Goal: Task Accomplishment & Management: Use online tool/utility

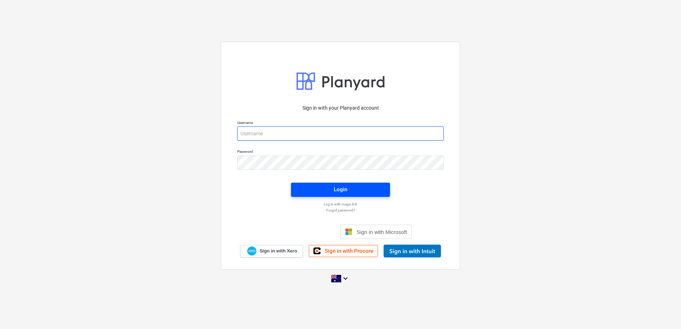
type input "[EMAIL_ADDRESS][DOMAIN_NAME]"
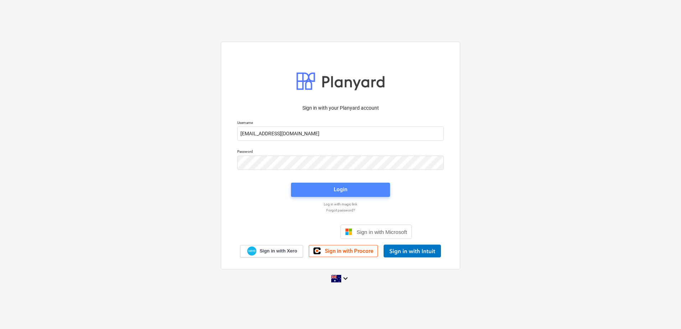
click at [330, 183] on button "Login" at bounding box center [340, 190] width 99 height 14
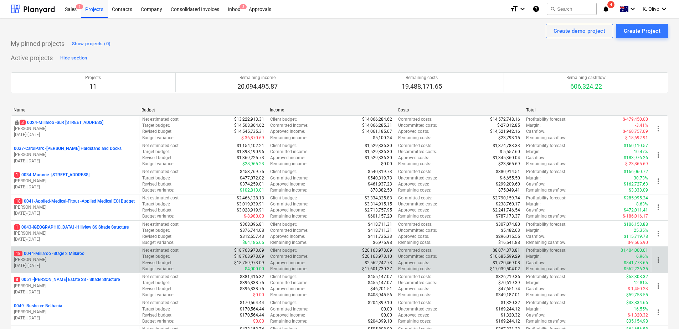
click at [56, 255] on p "18 0044-Millaroo - Stage 2 Millaroo" at bounding box center [49, 254] width 71 height 6
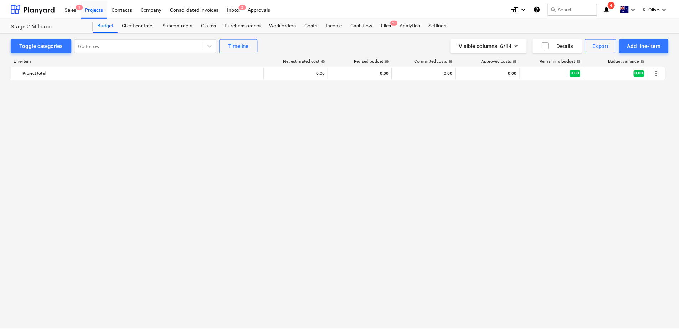
scroll to position [843, 0]
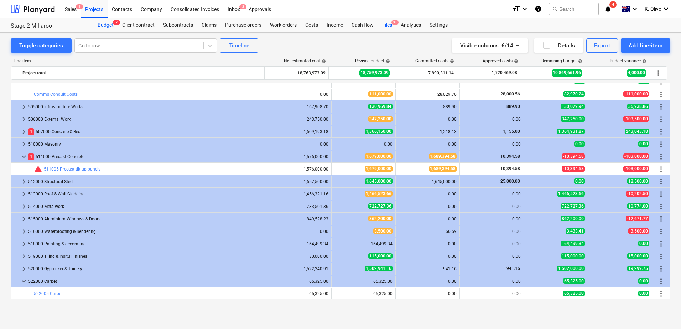
click at [391, 24] on div "Files 9+" at bounding box center [387, 25] width 19 height 14
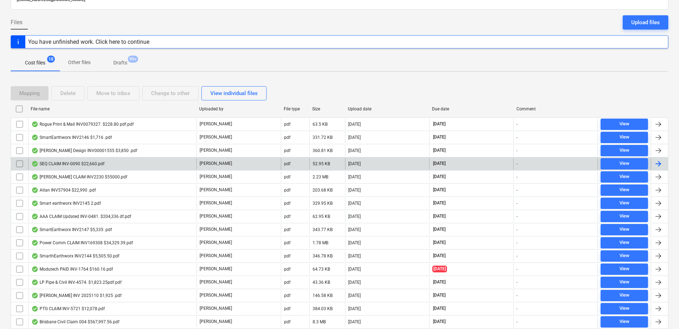
scroll to position [108, 0]
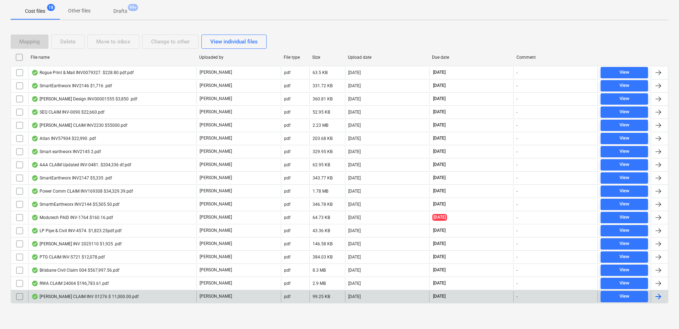
click at [97, 294] on div "[PERSON_NAME] CLAIM INV 01276 $ 11,000.00.pdf" at bounding box center [84, 297] width 107 height 6
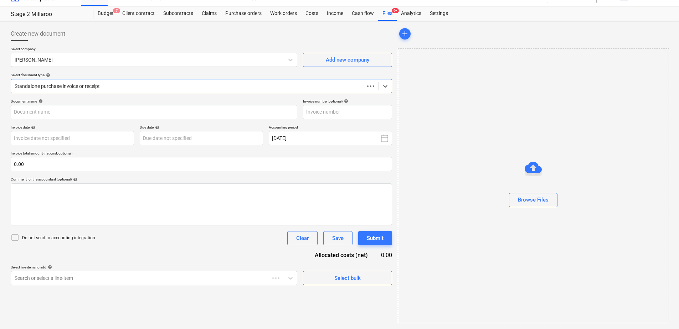
scroll to position [12, 0]
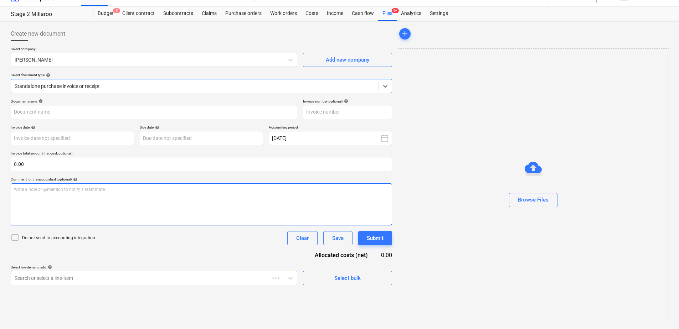
type input "1276"
type input "[DATE]"
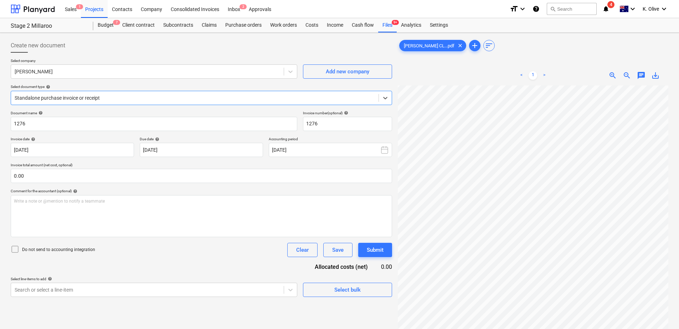
scroll to position [49, 0]
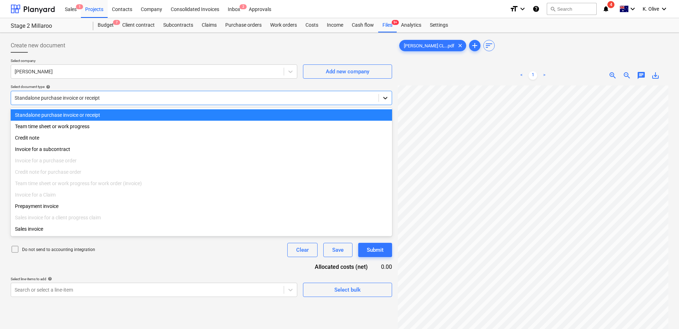
click at [384, 100] on icon at bounding box center [385, 97] width 7 height 7
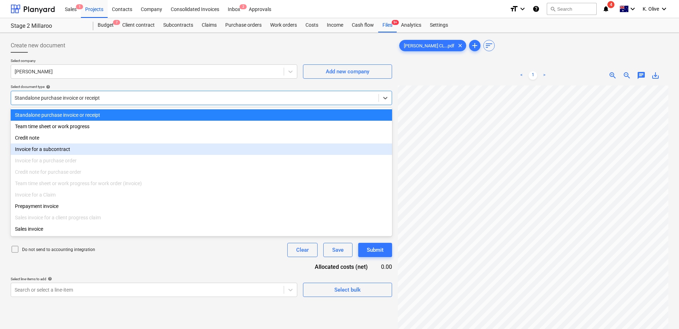
click at [56, 157] on div "Invoice for a purchase order" at bounding box center [201, 160] width 381 height 11
click at [45, 153] on div "Invoice for a subcontract" at bounding box center [201, 149] width 381 height 11
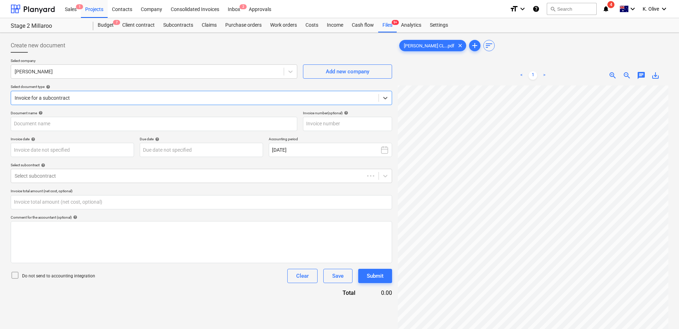
type input "1276"
type input "[DATE]"
type input "0.00"
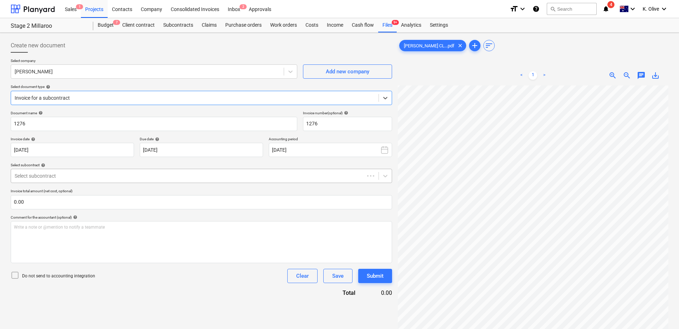
click at [103, 175] on div at bounding box center [188, 175] width 346 height 7
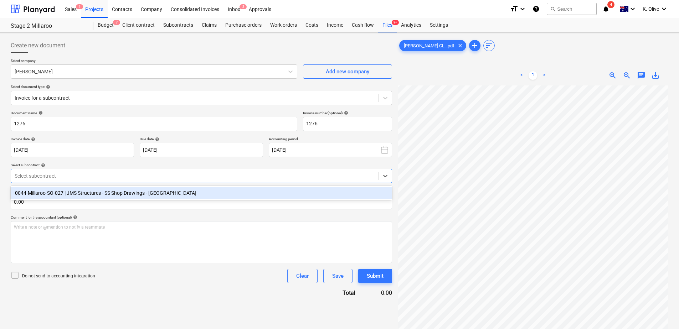
click at [85, 189] on div "0044-Millaroo-SO-027 | JMS Structures - SS Shop Drawings - [GEOGRAPHIC_DATA]" at bounding box center [201, 192] width 381 height 11
